Goal: Task Accomplishment & Management: Manage account settings

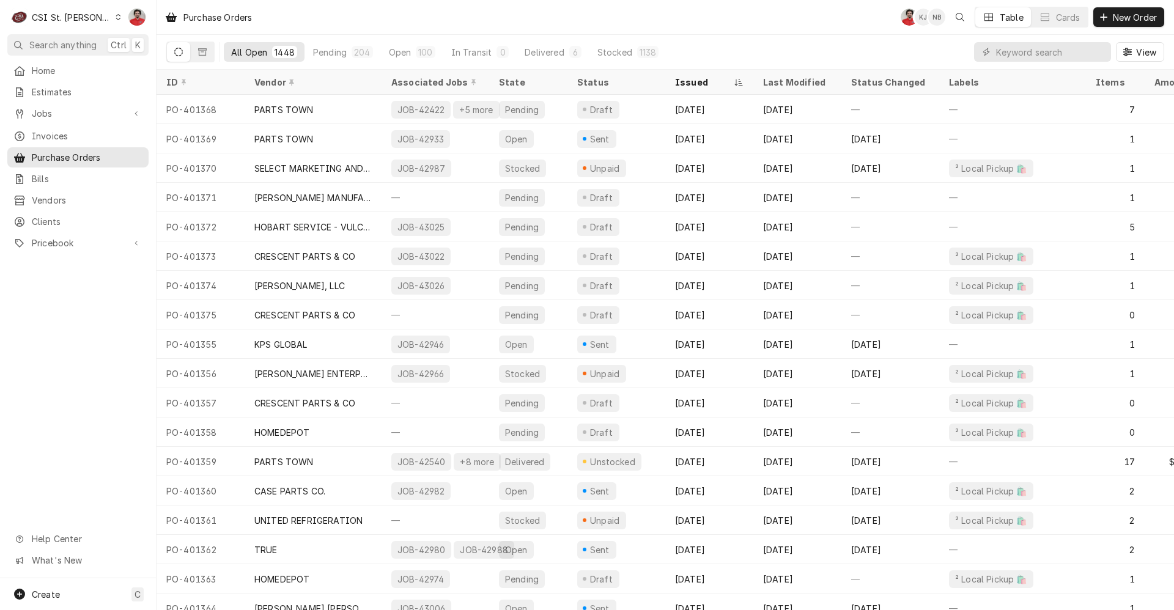
click at [1073, 54] on input "Dynamic Content Wrapper" at bounding box center [1050, 52] width 109 height 20
type input "43003"
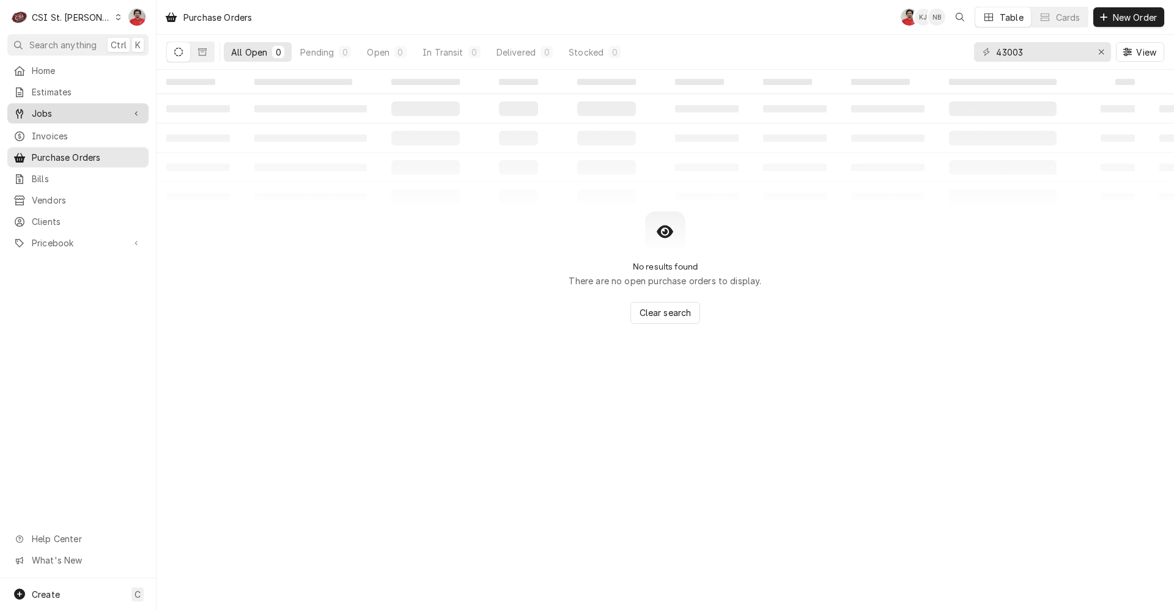
click at [60, 108] on span "Jobs" at bounding box center [78, 113] width 92 height 13
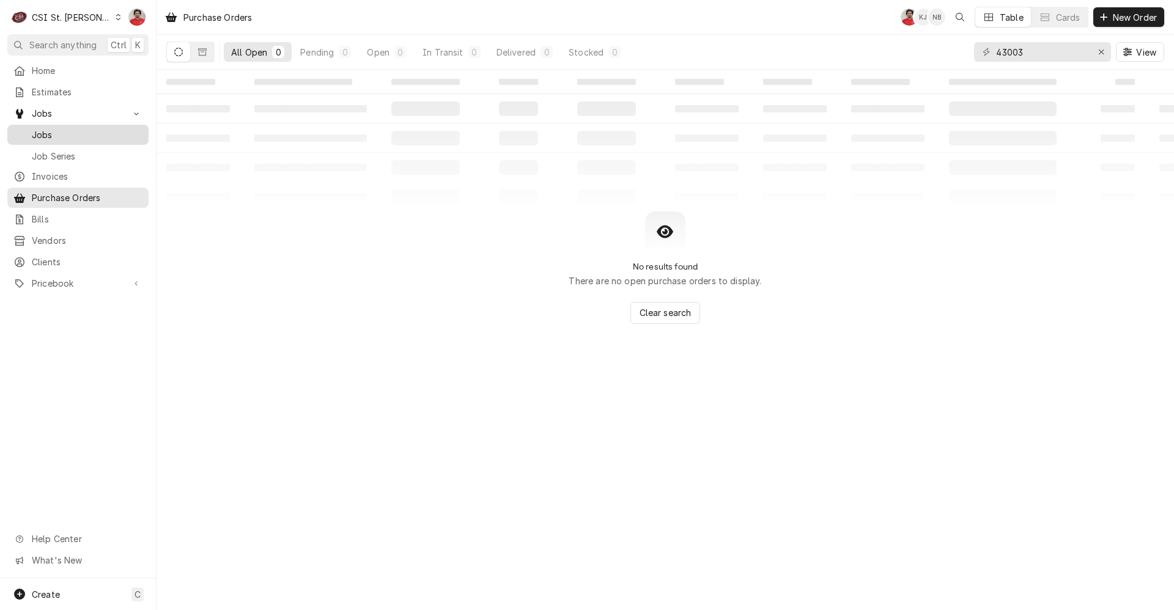
click at [62, 137] on div "Jobs" at bounding box center [78, 134] width 136 height 15
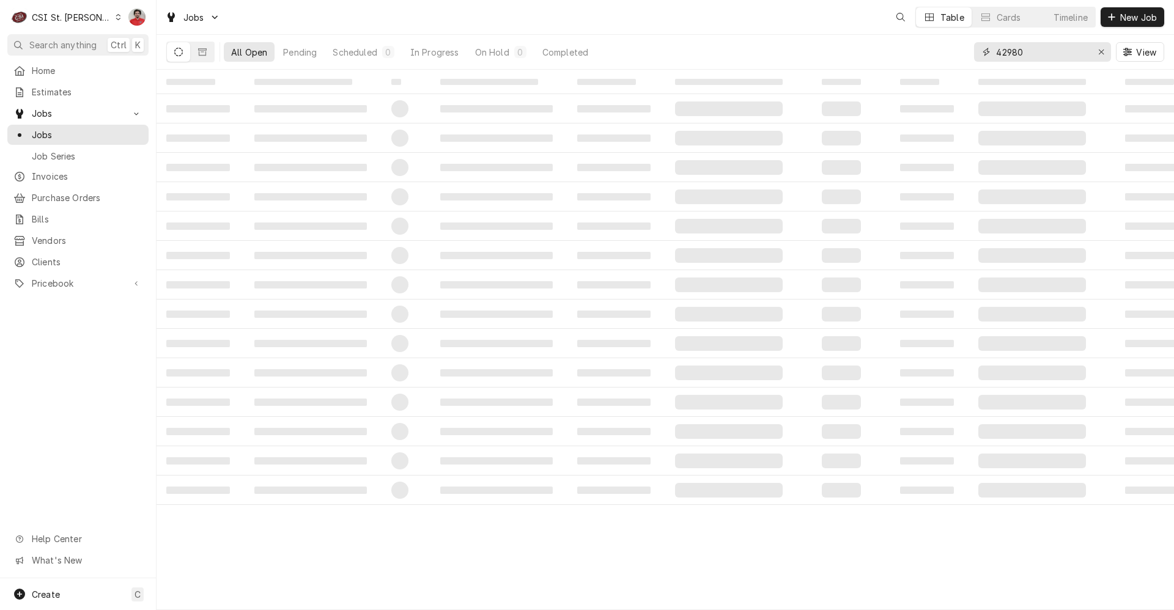
click at [1020, 50] on input "42980" at bounding box center [1042, 52] width 92 height 20
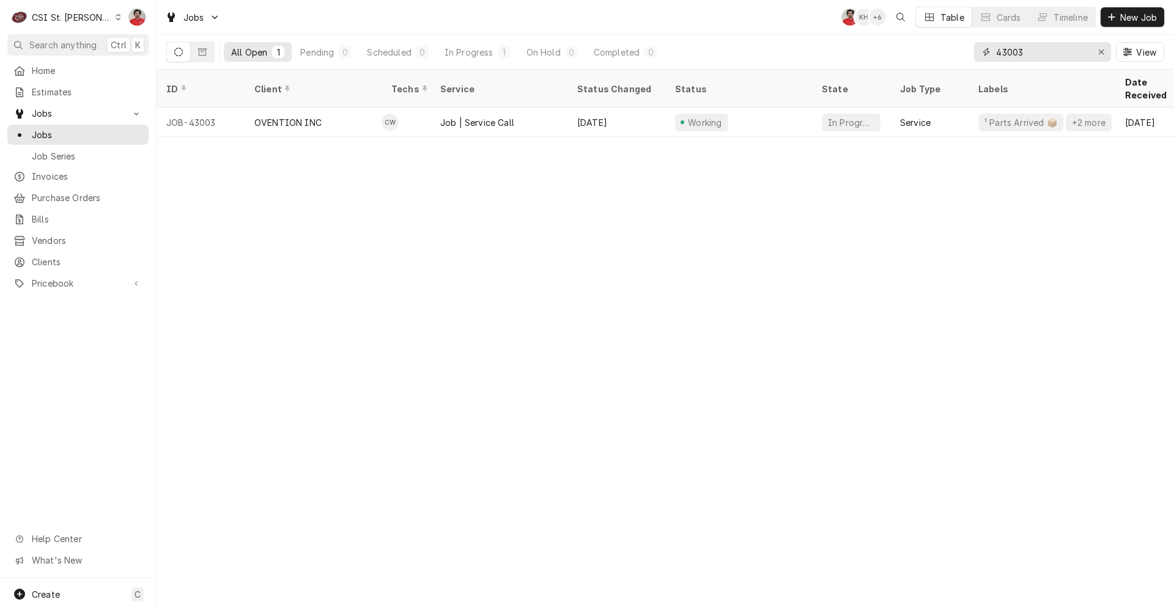
click at [1049, 54] on input "43003" at bounding box center [1042, 52] width 92 height 20
click at [1017, 50] on input "42962" at bounding box center [1042, 52] width 92 height 20
type input "42422"
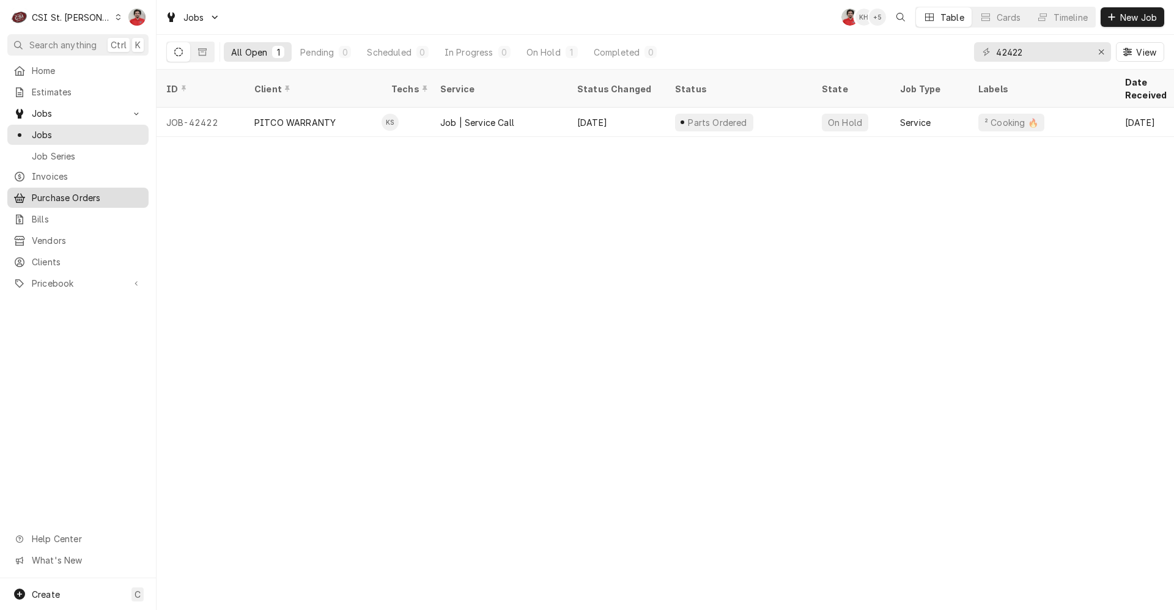
click at [86, 192] on span "Purchase Orders" at bounding box center [87, 197] width 111 height 13
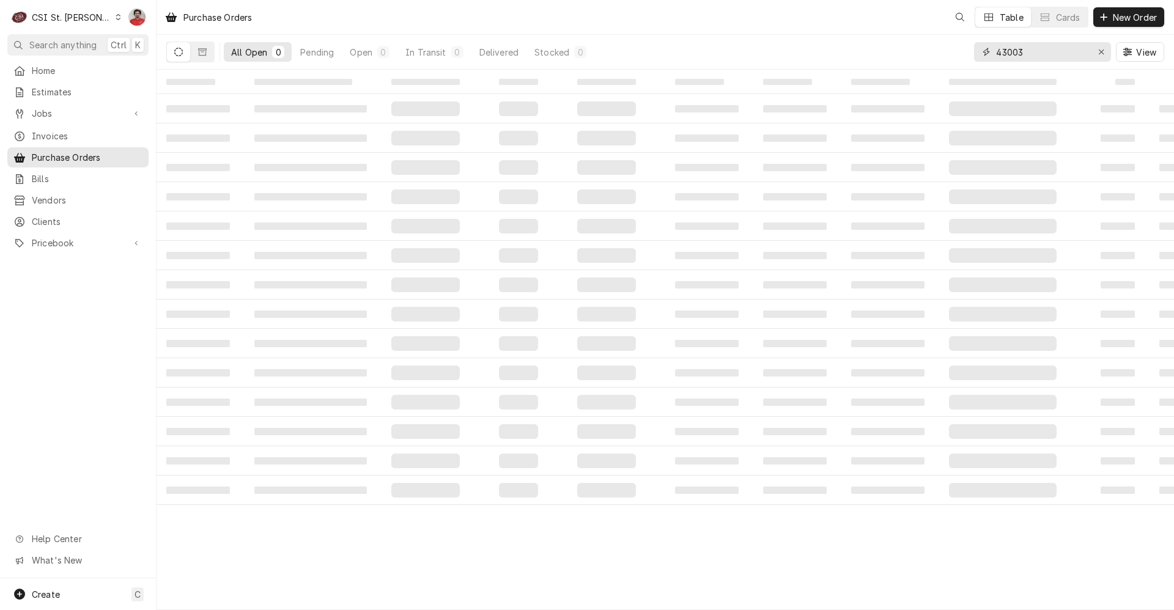
click at [1039, 51] on input "43003" at bounding box center [1042, 52] width 92 height 20
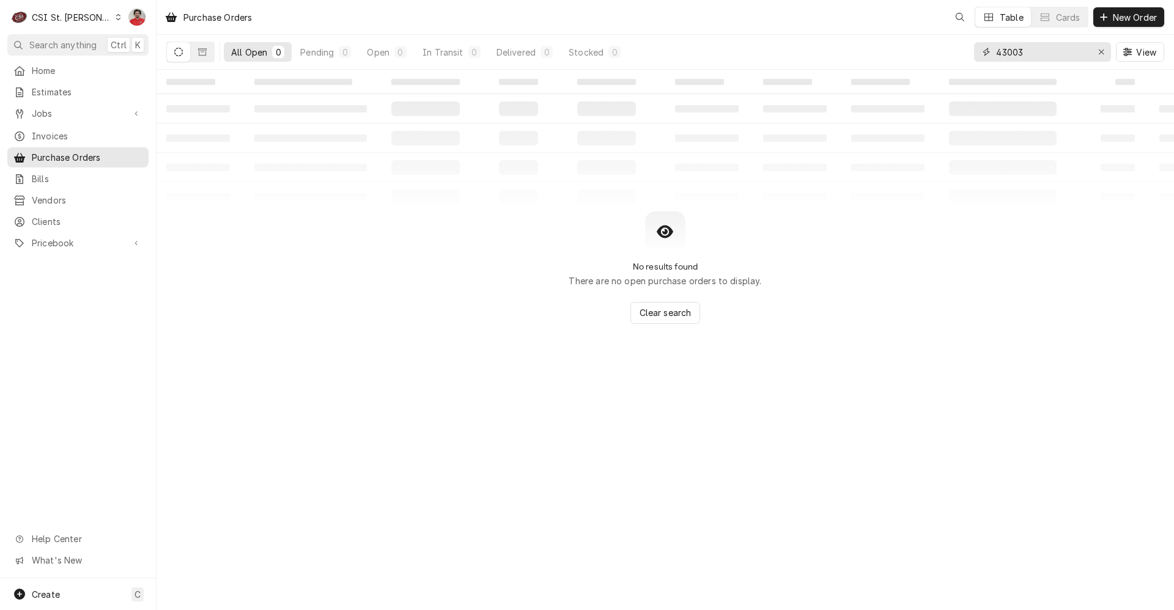
click at [1039, 51] on input "43003" at bounding box center [1042, 52] width 92 height 20
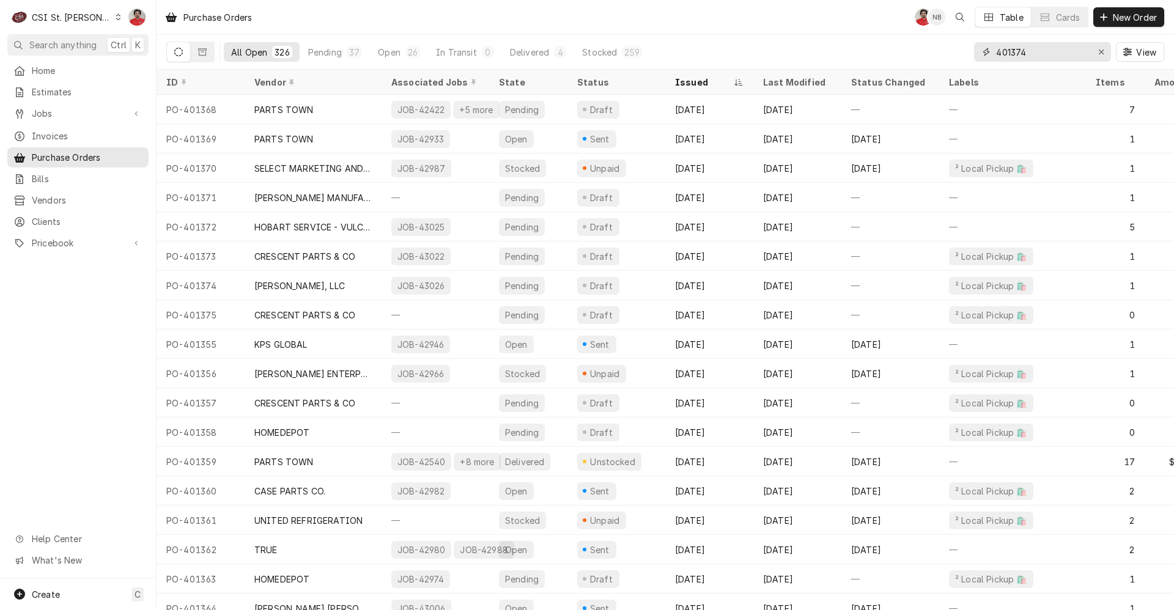
type input "401374"
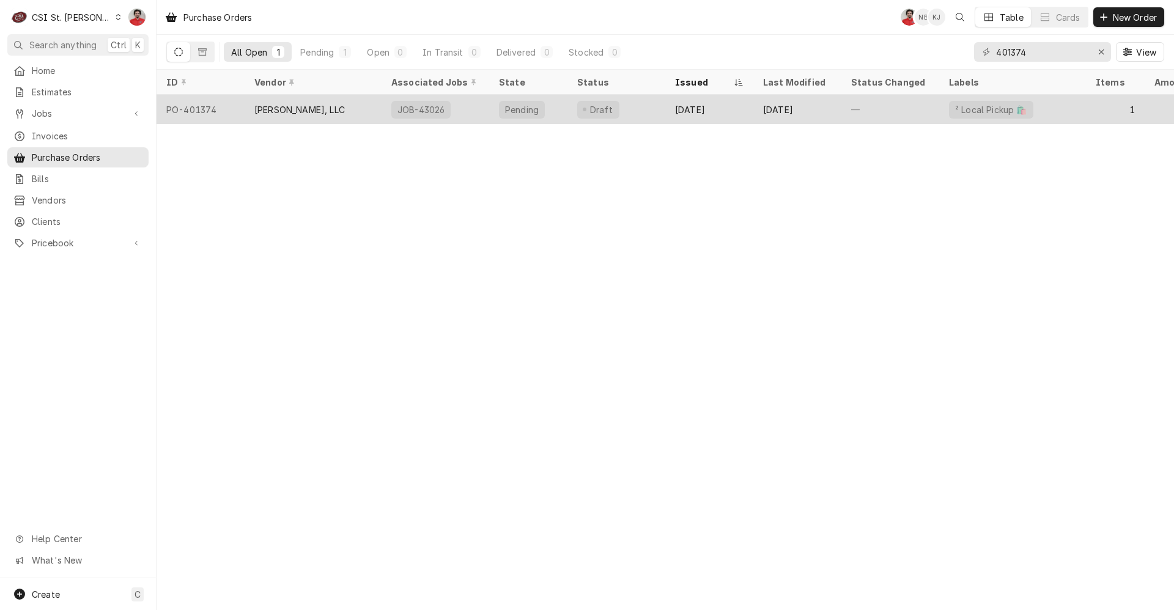
click at [646, 109] on div "Draft" at bounding box center [617, 109] width 98 height 29
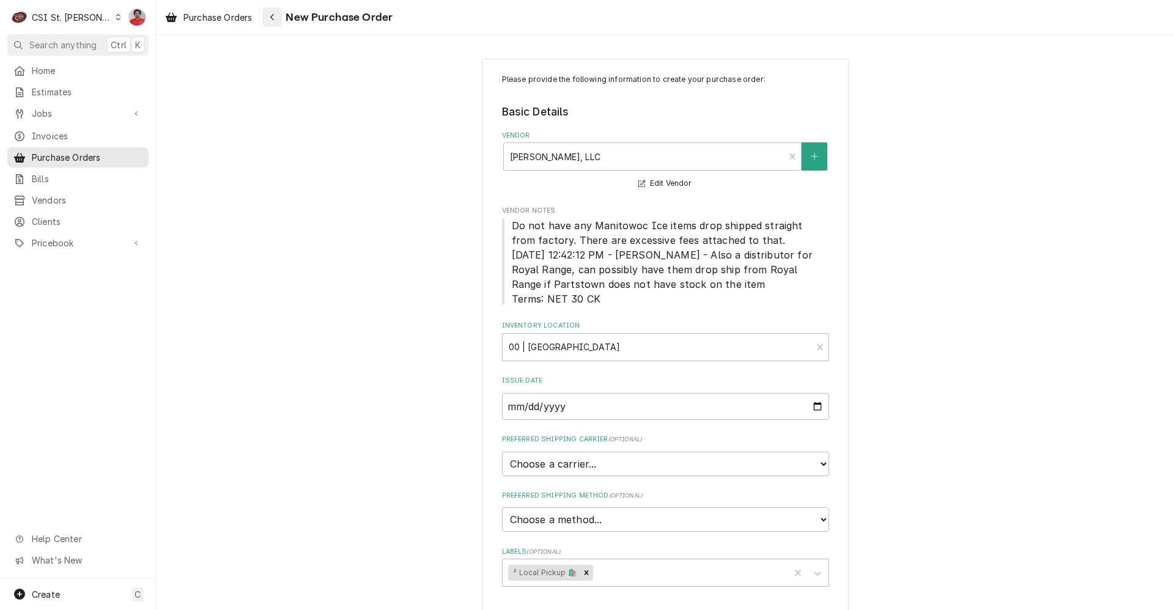
click at [278, 21] on div "Navigate back" at bounding box center [272, 17] width 12 height 12
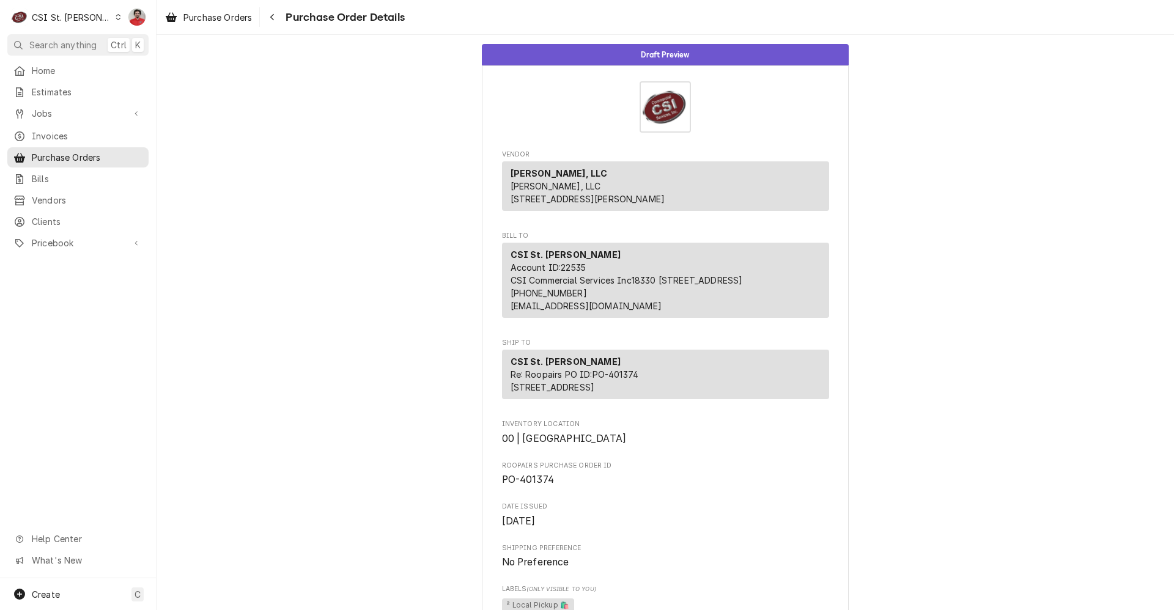
click at [263, 15] on div "Purchase Orders Purchase Order Details" at bounding box center [282, 17] width 245 height 20
click at [270, 15] on div "Navigate back" at bounding box center [272, 17] width 12 height 12
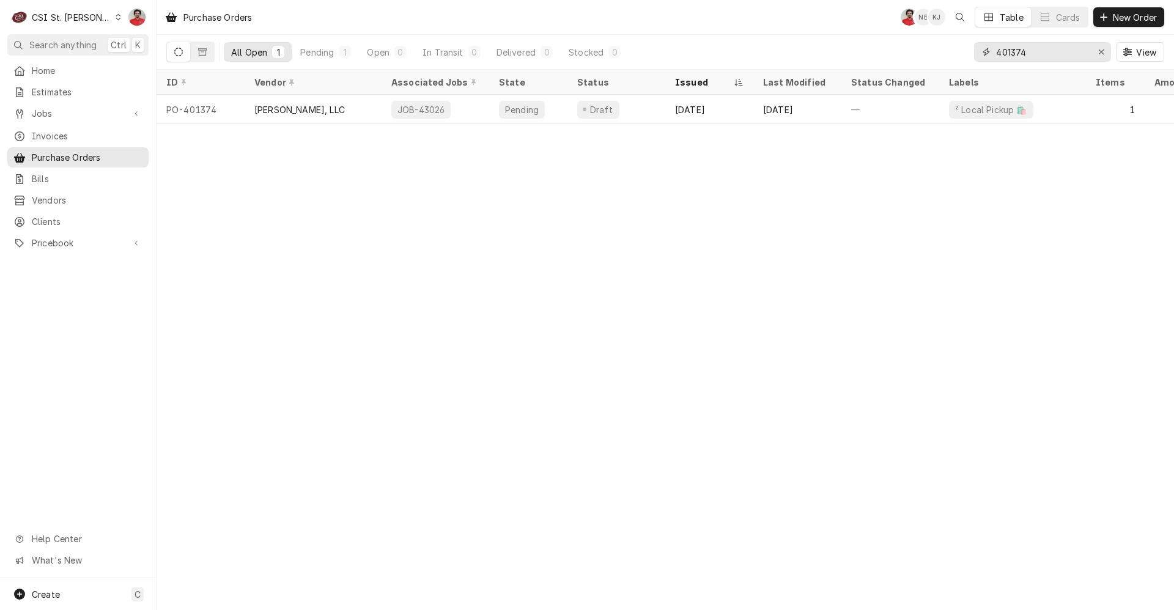
click at [1011, 46] on input "401374" at bounding box center [1042, 52] width 92 height 20
click at [1029, 50] on input "401374" at bounding box center [1042, 52] width 92 height 20
type input "401366"
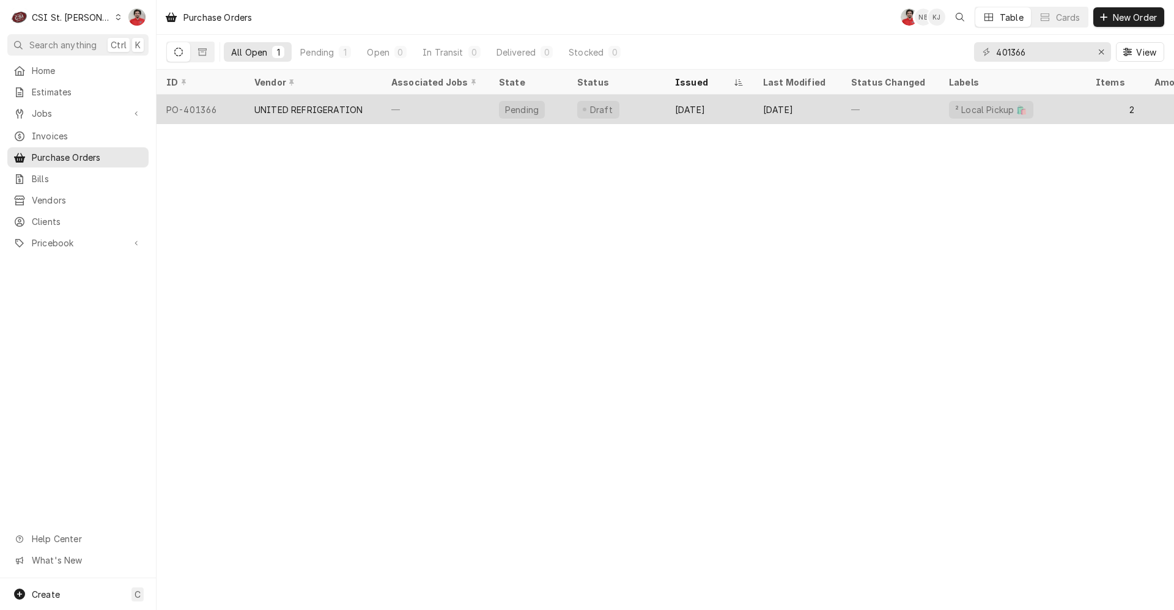
click at [623, 109] on div "Draft" at bounding box center [617, 109] width 98 height 29
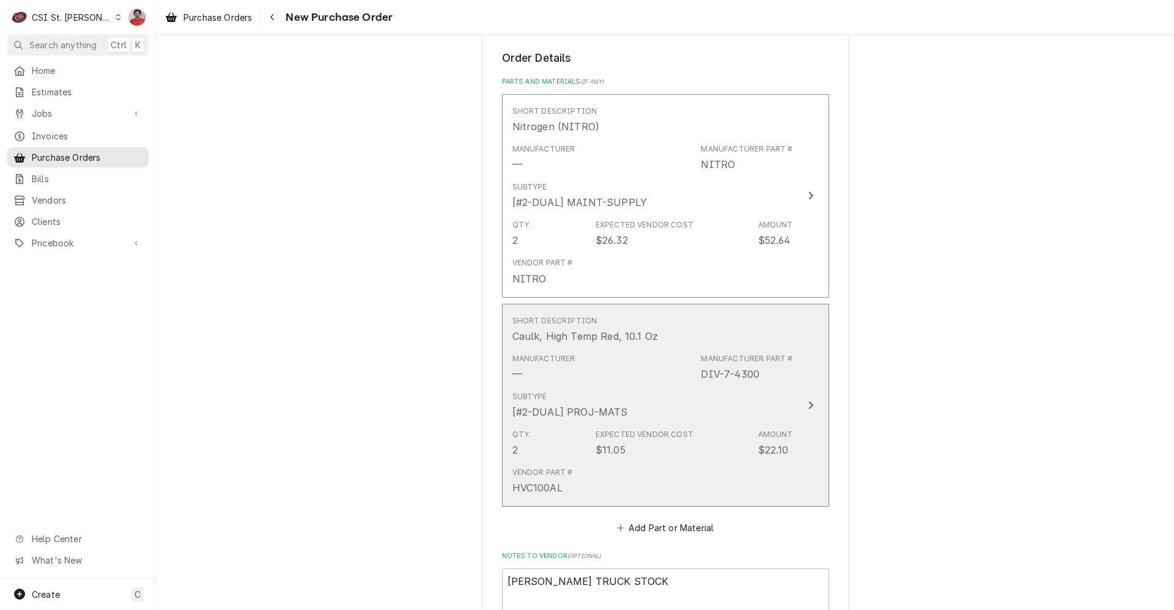
scroll to position [818, 0]
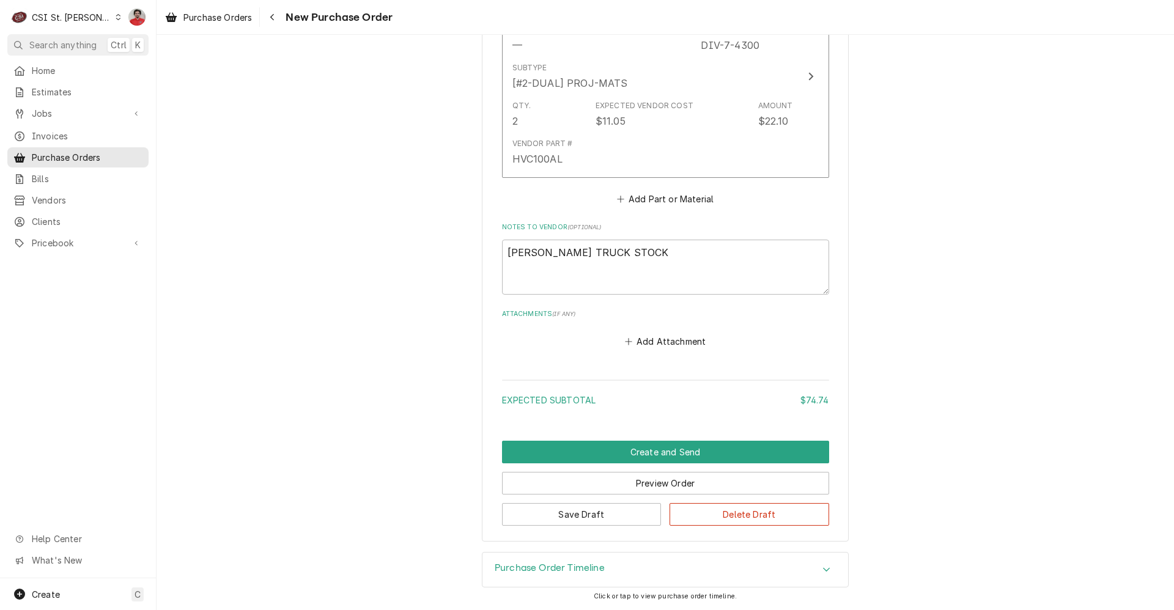
click at [679, 567] on div "Purchase Order Timeline" at bounding box center [666, 570] width 366 height 34
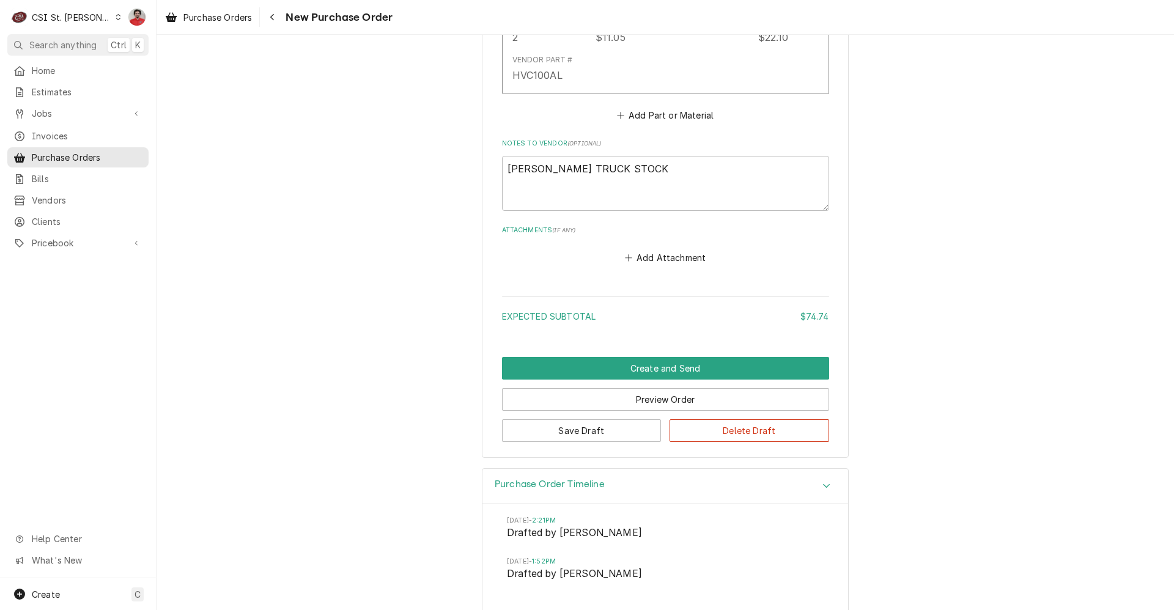
scroll to position [931, 0]
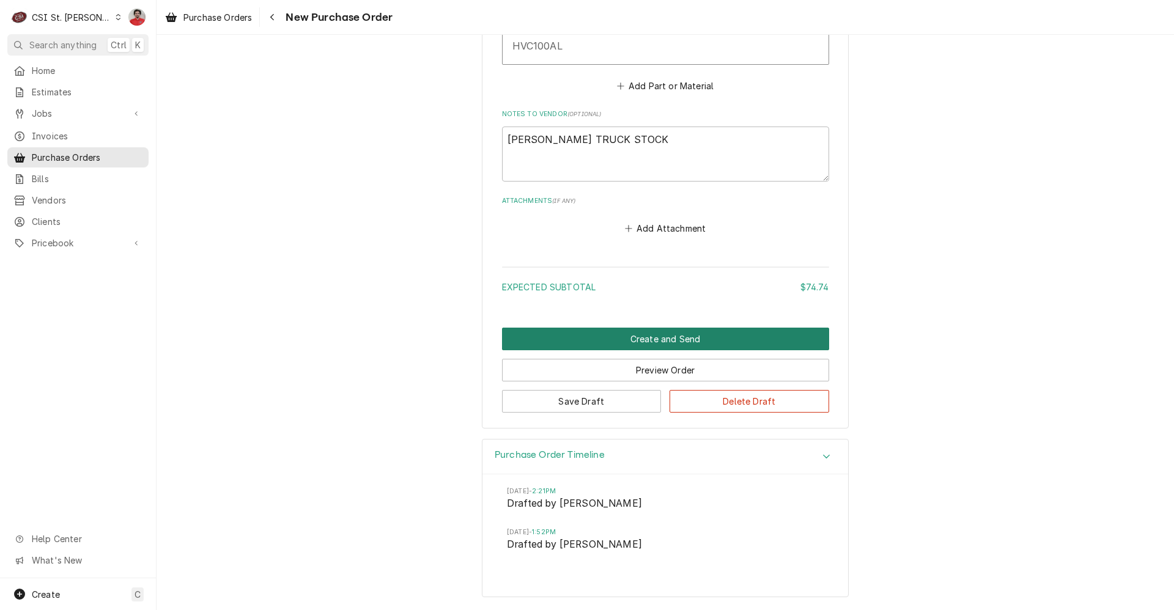
click at [681, 335] on button "Create and Send" at bounding box center [665, 339] width 327 height 23
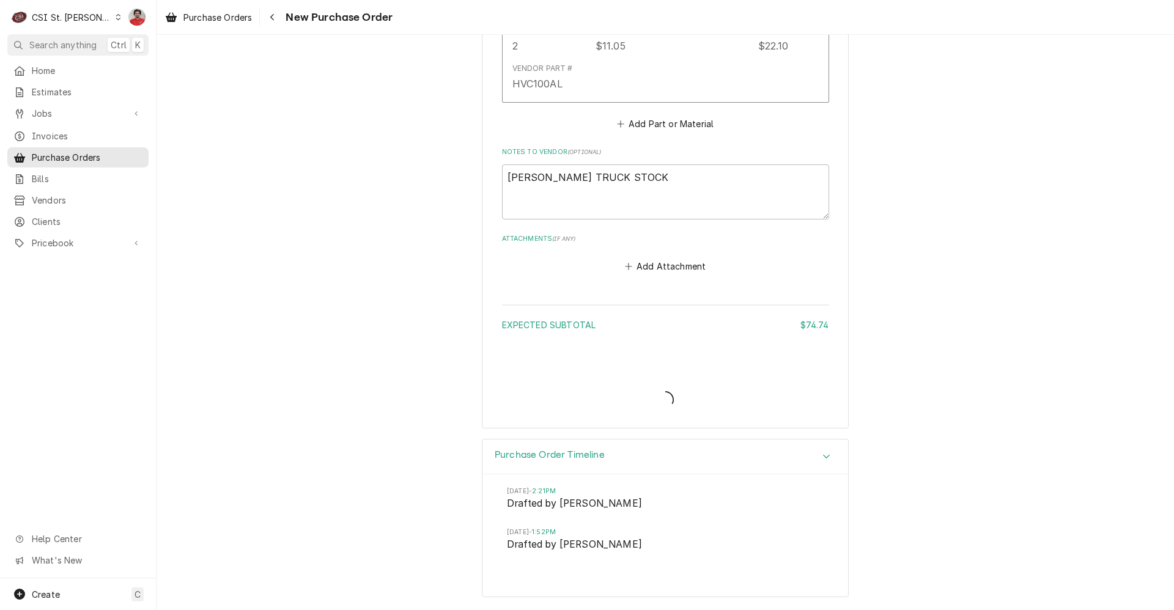
scroll to position [894, 0]
type textarea "x"
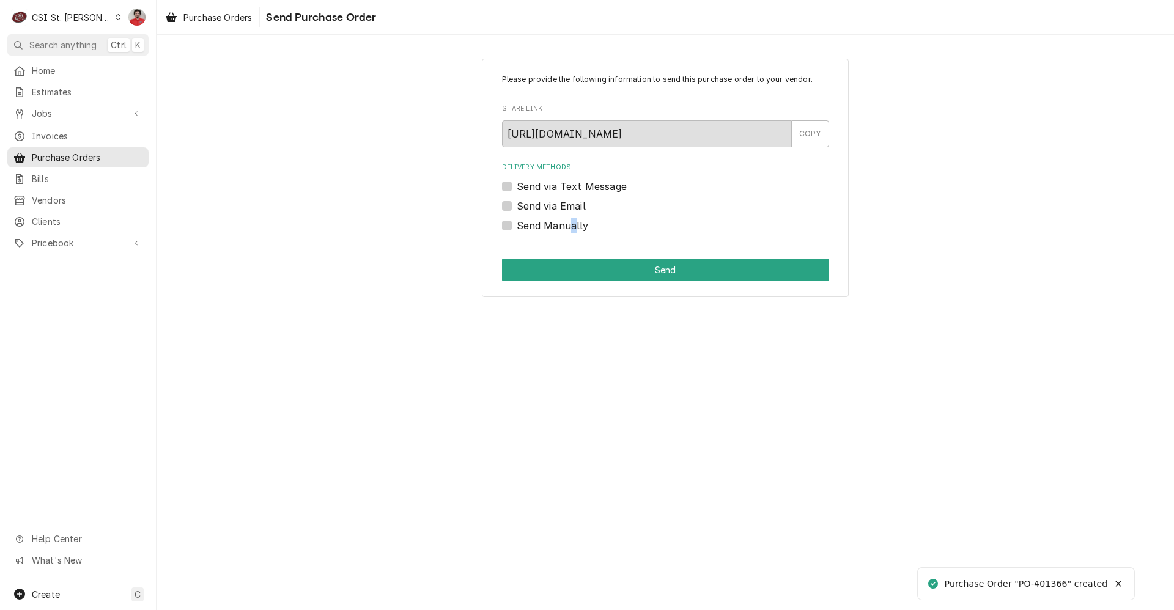
click at [572, 228] on label "Send Manually" at bounding box center [553, 225] width 72 height 15
drag, startPoint x: 572, startPoint y: 228, endPoint x: 544, endPoint y: 218, distance: 30.4
click at [544, 218] on div "Delivery Methods Send via Text Message Send via Email Send Manually" at bounding box center [665, 198] width 327 height 70
click at [529, 223] on label "Send Manually" at bounding box center [553, 225] width 72 height 15
click at [529, 223] on input "Send Manually" at bounding box center [680, 231] width 327 height 27
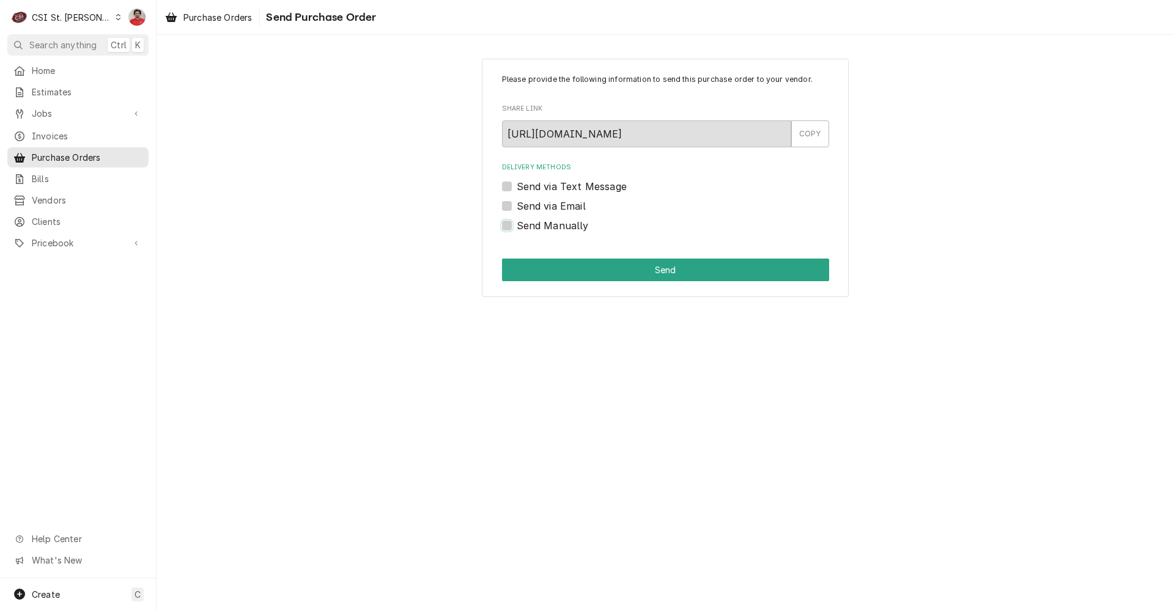
checkbox input "true"
click at [619, 268] on button "Send" at bounding box center [665, 270] width 327 height 23
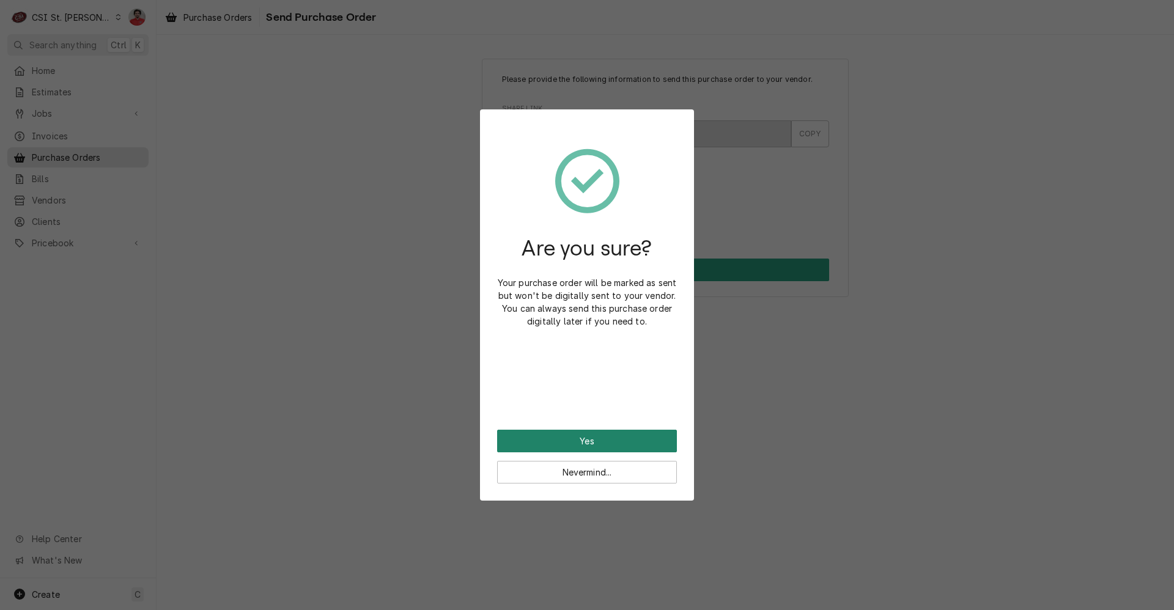
click at [616, 446] on button "Yes" at bounding box center [587, 441] width 180 height 23
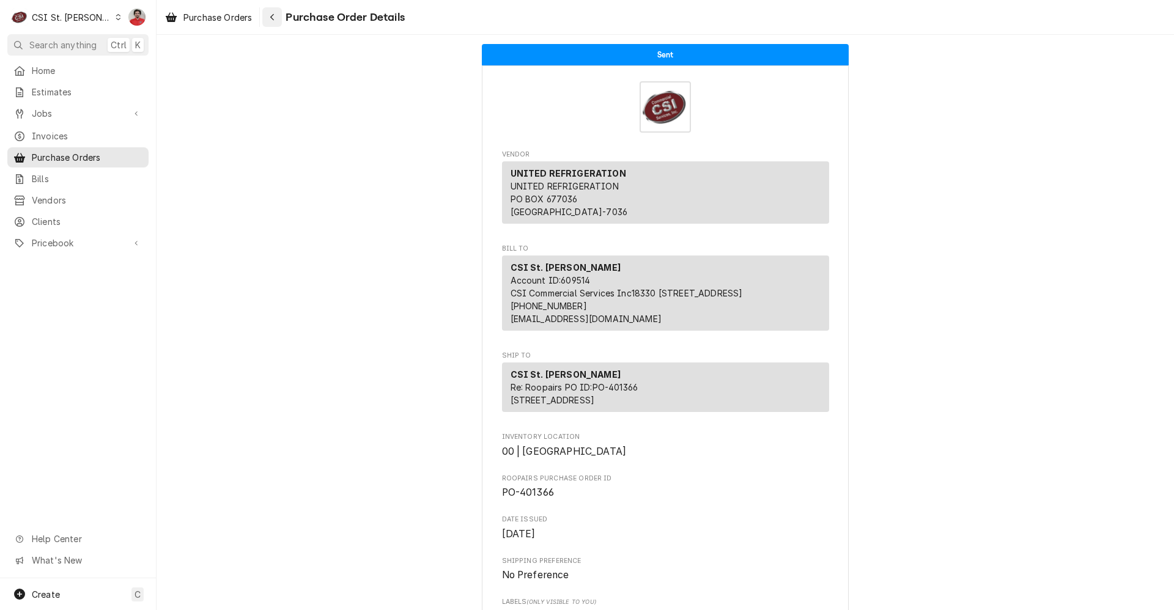
click at [269, 14] on div "Navigate back" at bounding box center [272, 17] width 12 height 12
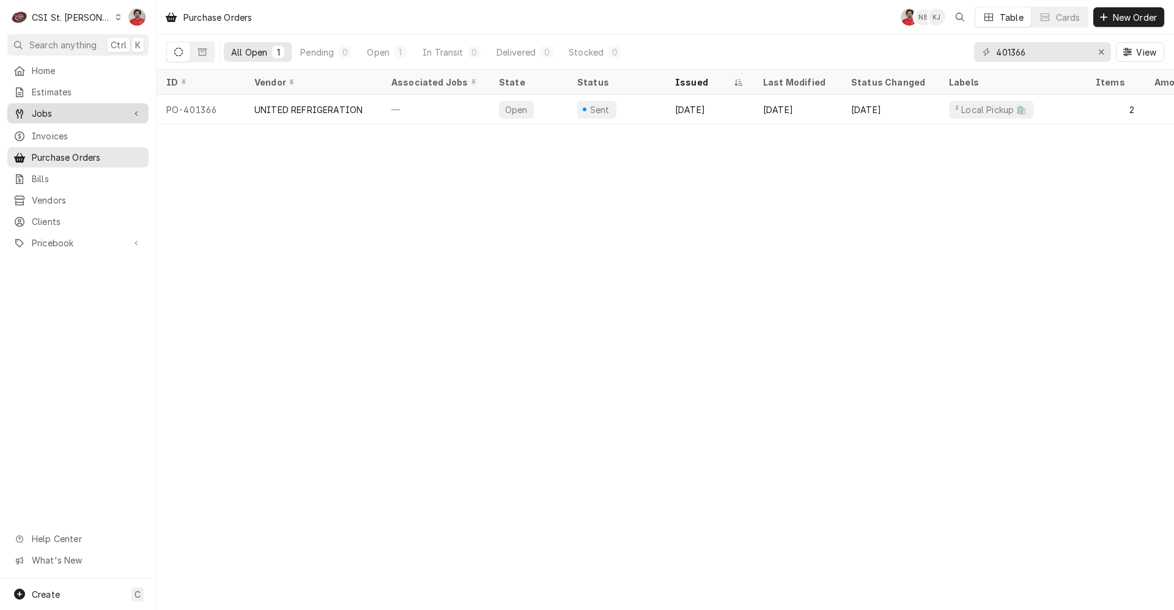
click at [83, 111] on span "Jobs" at bounding box center [78, 113] width 92 height 13
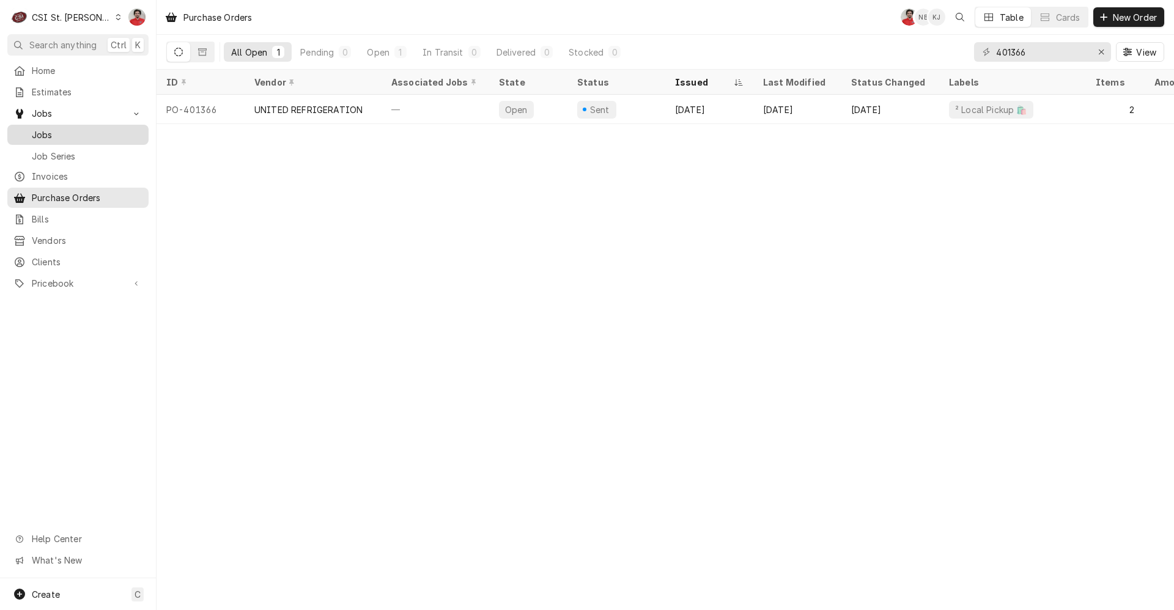
click at [83, 133] on span "Jobs" at bounding box center [87, 134] width 111 height 13
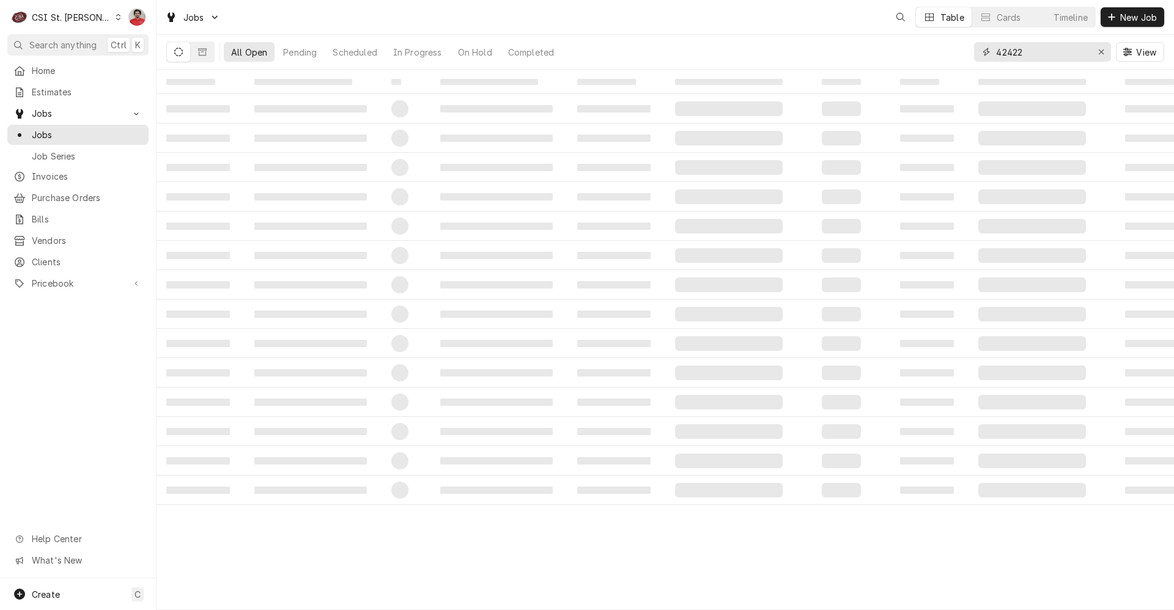
click at [1021, 53] on input "42422" at bounding box center [1042, 52] width 92 height 20
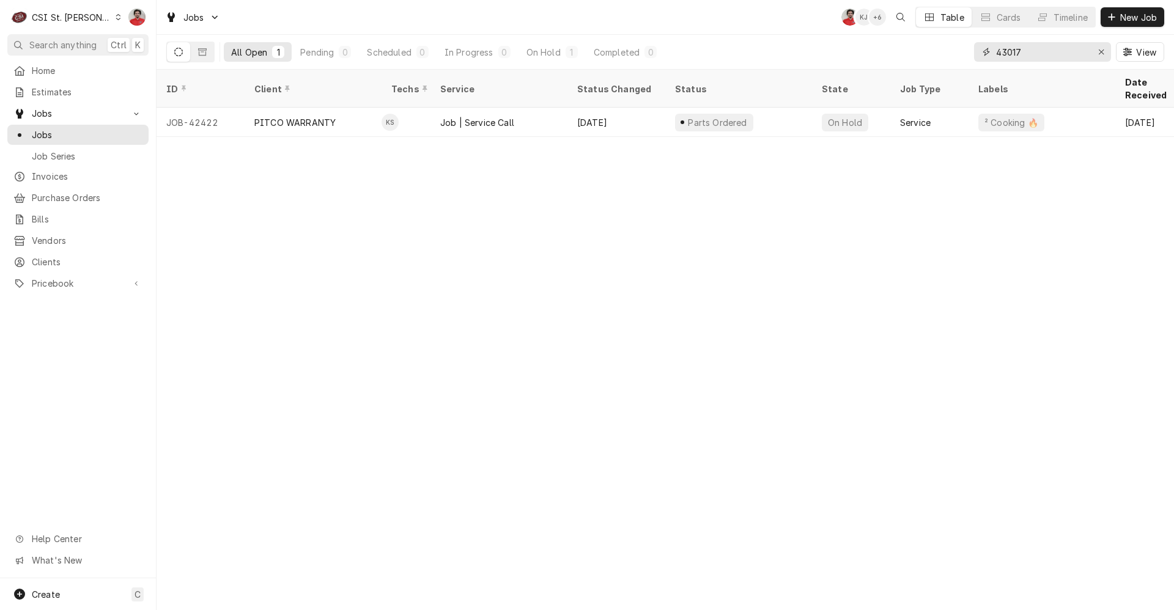
type input "43017"
click at [64, 201] on link "Purchase Orders" at bounding box center [77, 198] width 141 height 20
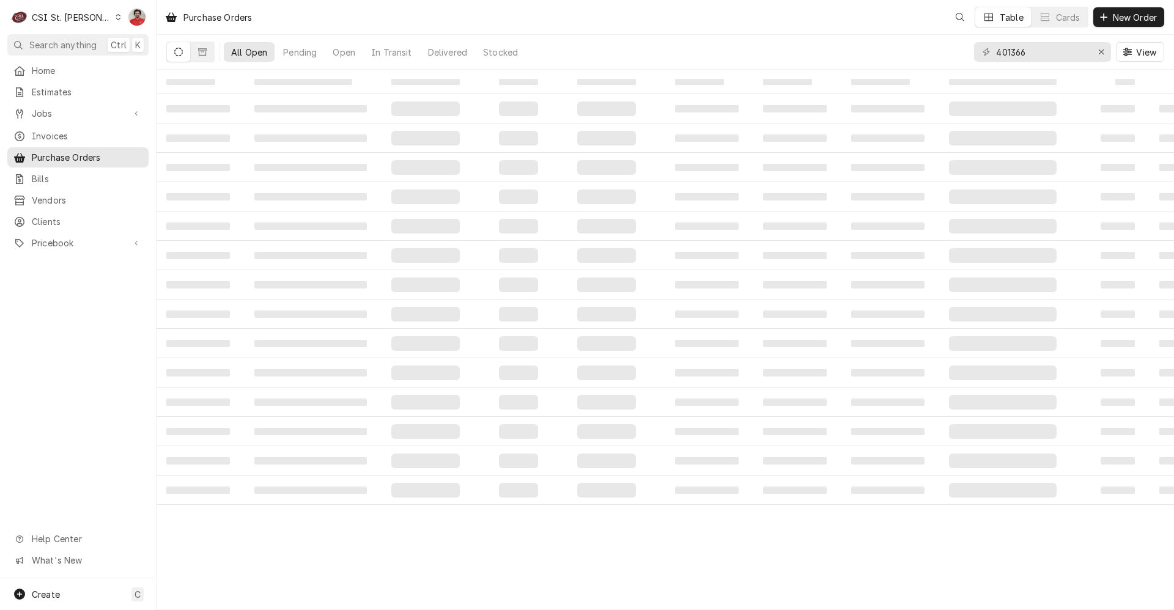
click at [1023, 62] on div "401366 View" at bounding box center [1069, 52] width 190 height 34
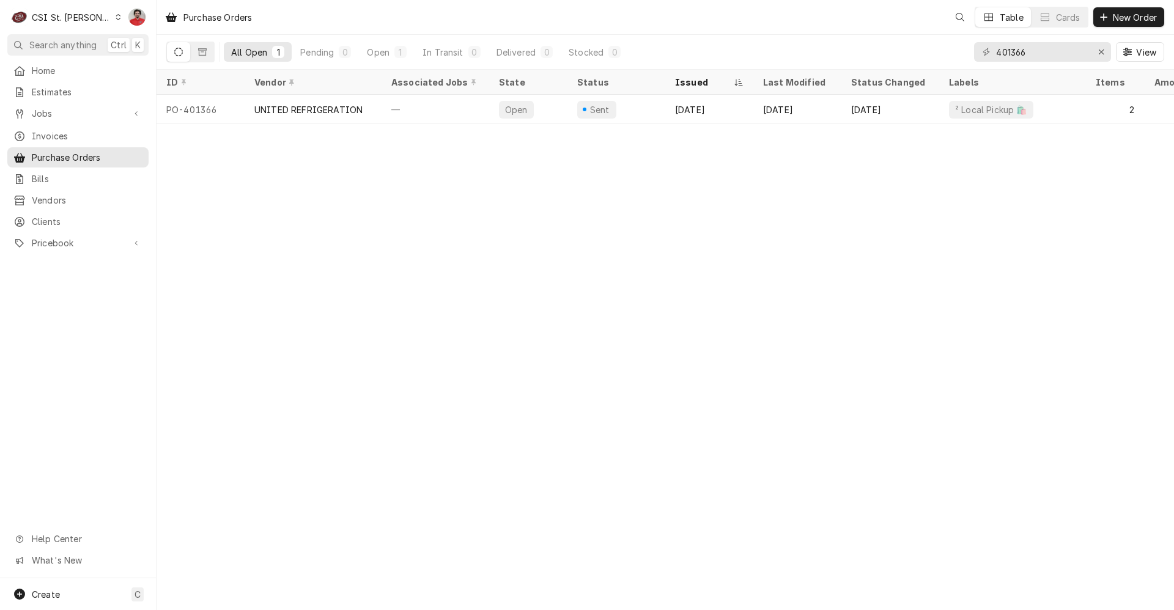
click at [1023, 62] on div "401366 View" at bounding box center [1069, 52] width 190 height 34
click at [1030, 45] on input "401366" at bounding box center [1042, 52] width 92 height 20
type input "401373"
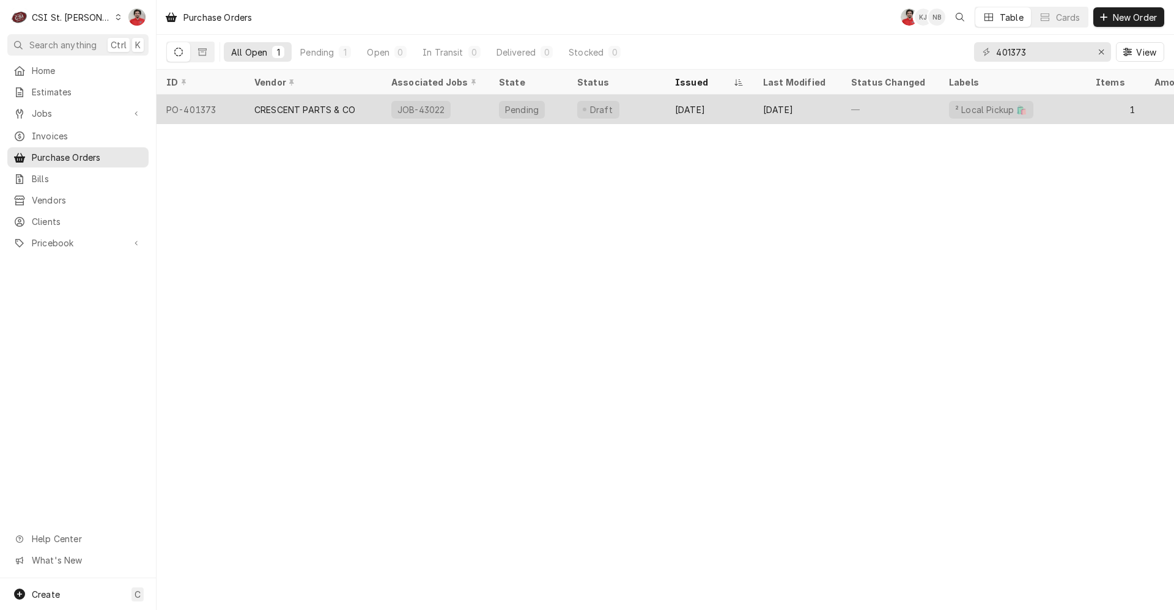
click at [749, 101] on div "[DATE]" at bounding box center [709, 109] width 88 height 29
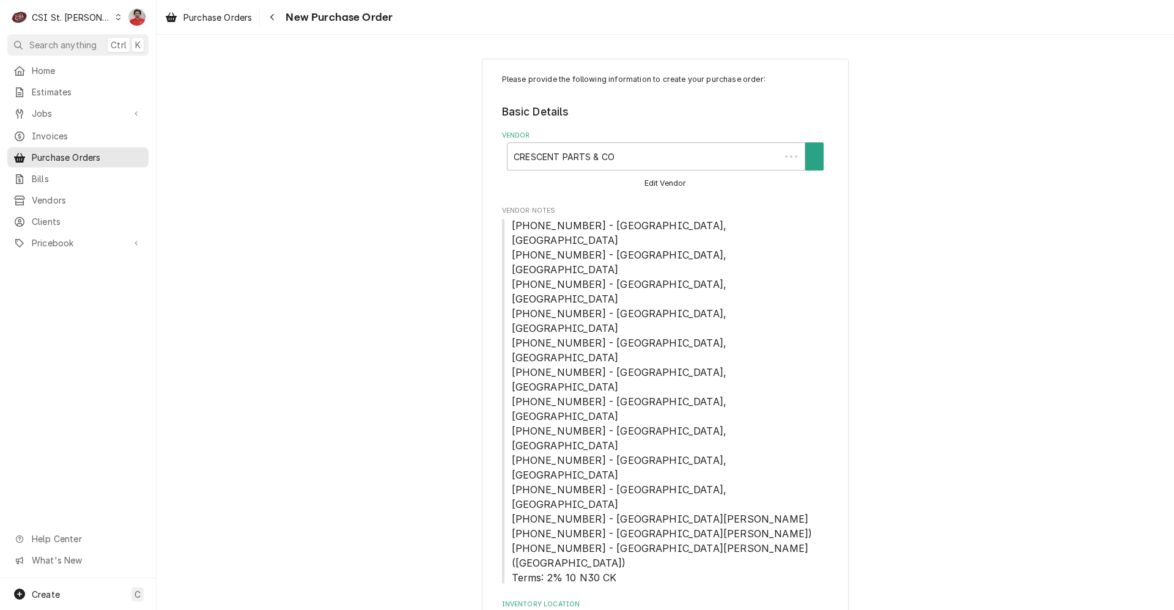
type textarea "x"
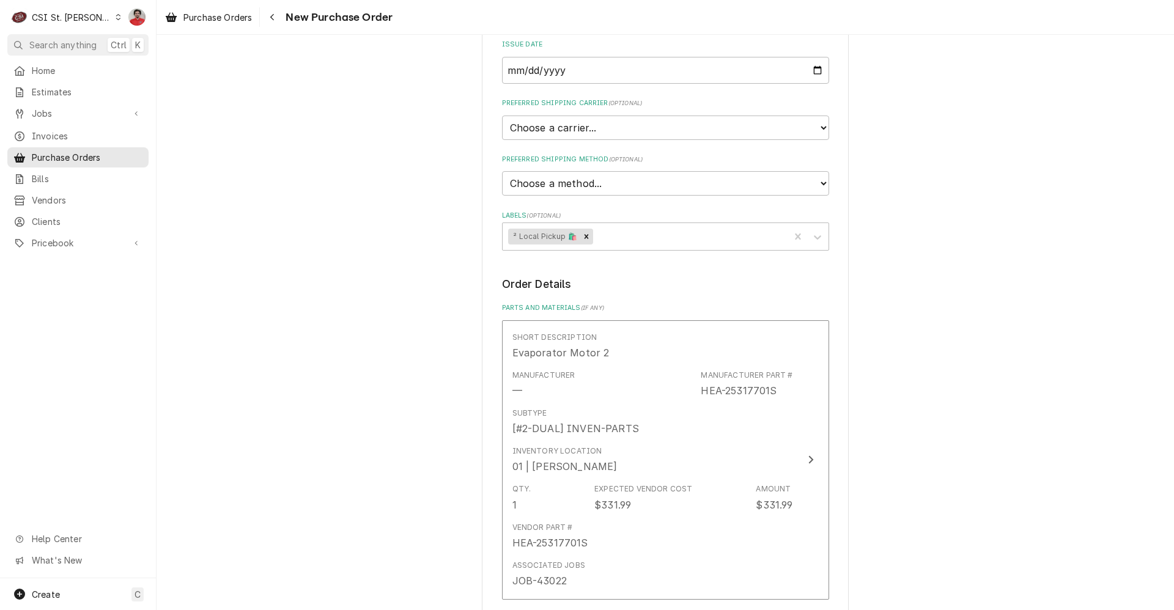
scroll to position [386, 0]
